Goal: Go to known website: Access a specific website the user already knows

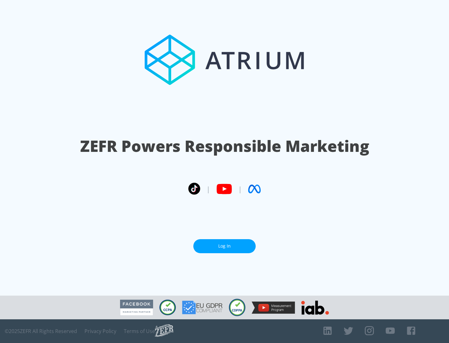
click at [224, 246] on link "Log In" at bounding box center [224, 246] width 62 height 14
